Goal: Transaction & Acquisition: Purchase product/service

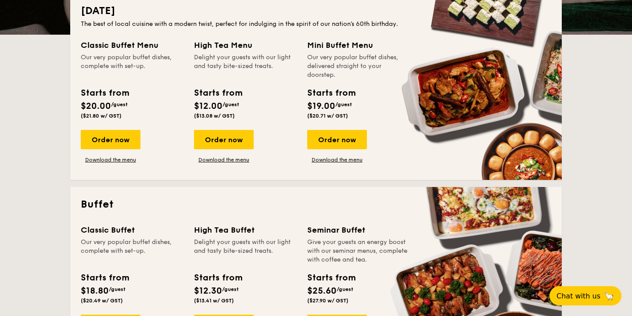
scroll to position [212, 0]
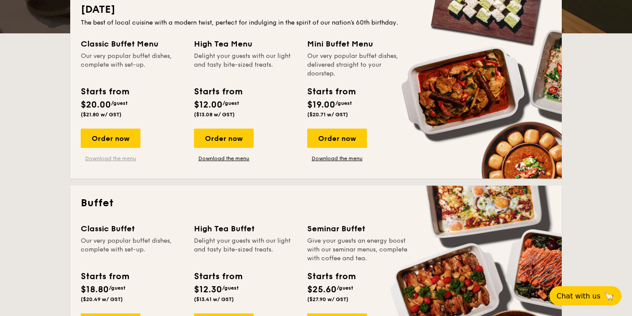
click at [122, 158] on link "Download the menu" at bounding box center [111, 158] width 60 height 7
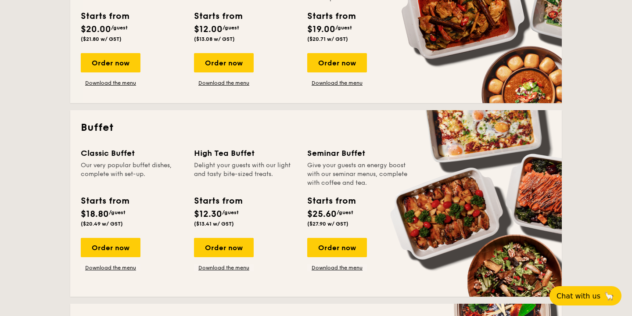
scroll to position [324, 0]
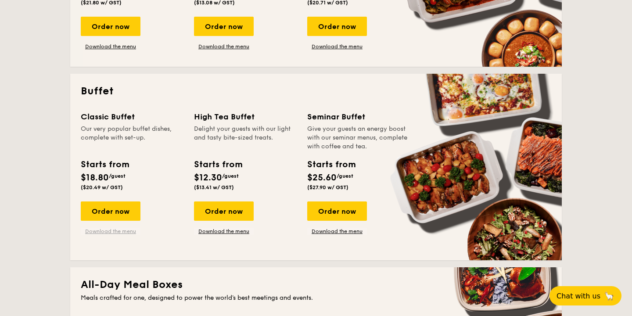
click at [110, 231] on link "Download the menu" at bounding box center [111, 231] width 60 height 7
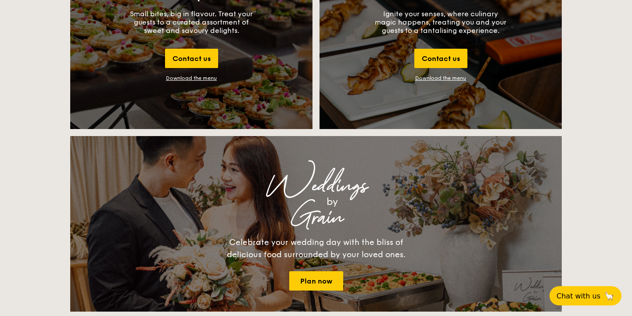
scroll to position [1035, 0]
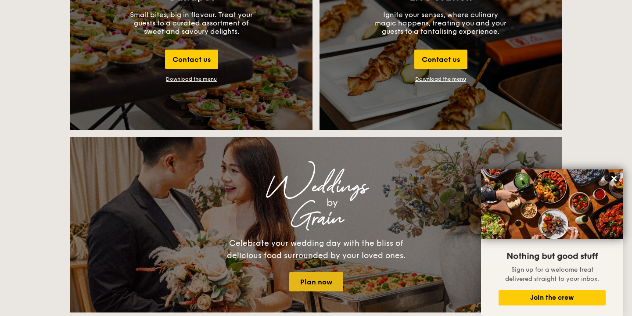
click at [302, 280] on link "Plan now" at bounding box center [316, 281] width 54 height 19
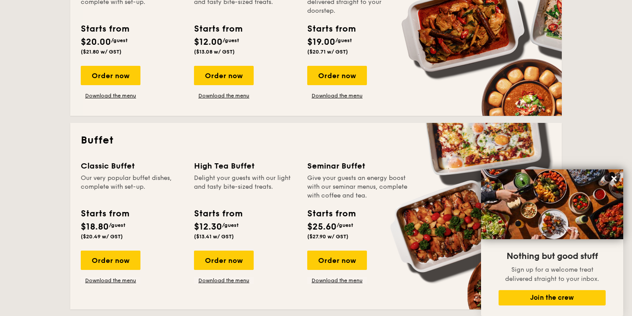
scroll to position [304, 0]
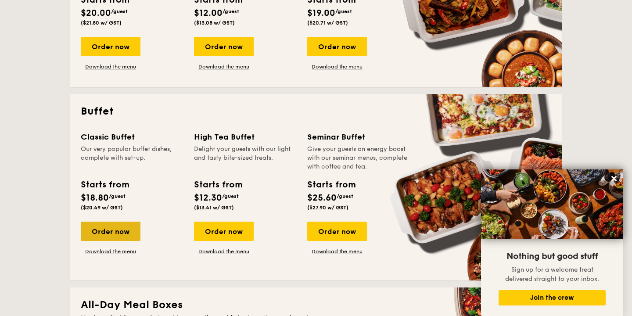
click at [123, 225] on div "Order now" at bounding box center [111, 231] width 60 height 19
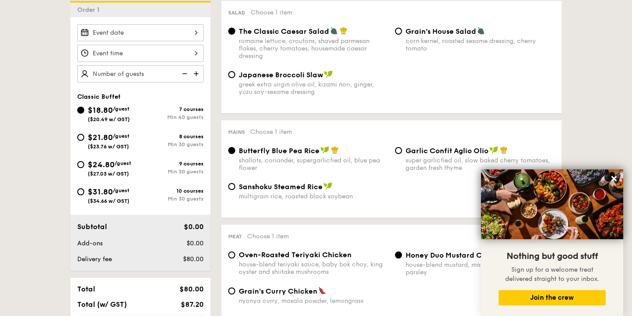
scroll to position [248, 0]
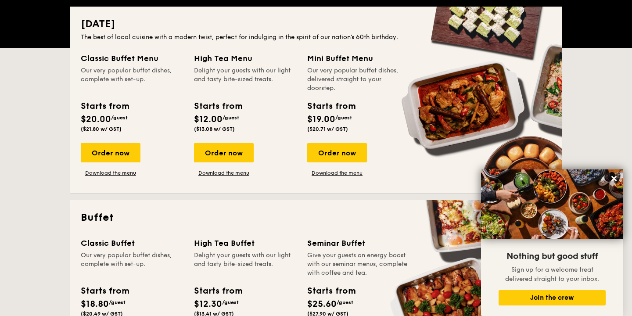
scroll to position [198, 0]
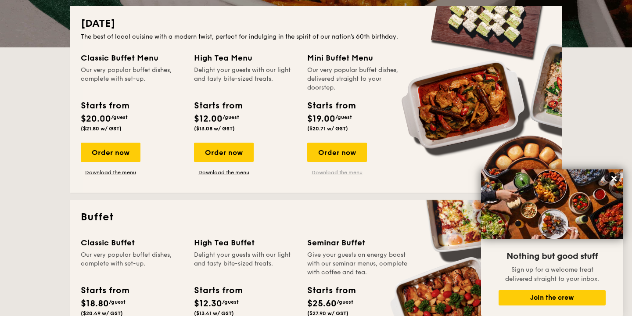
click at [326, 170] on link "Download the menu" at bounding box center [337, 172] width 60 height 7
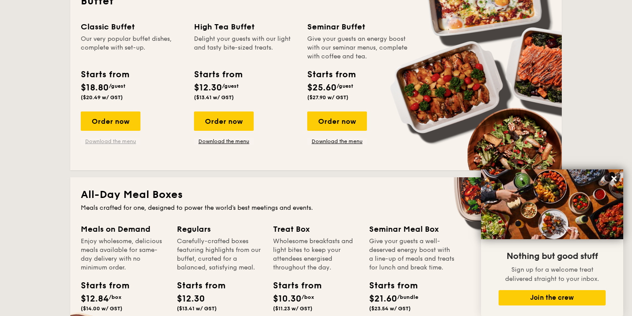
scroll to position [374, 0]
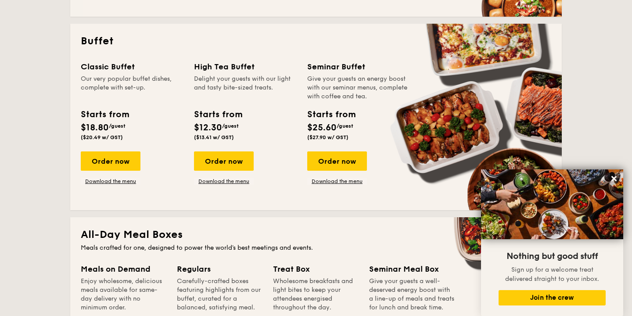
click at [120, 187] on div "Classic Buffet Our very popular buffet dishes, complete with set-up. Starts fro…" at bounding box center [316, 130] width 471 height 139
click at [122, 183] on link "Download the menu" at bounding box center [111, 181] width 60 height 7
